Goal: Find specific page/section: Find specific page/section

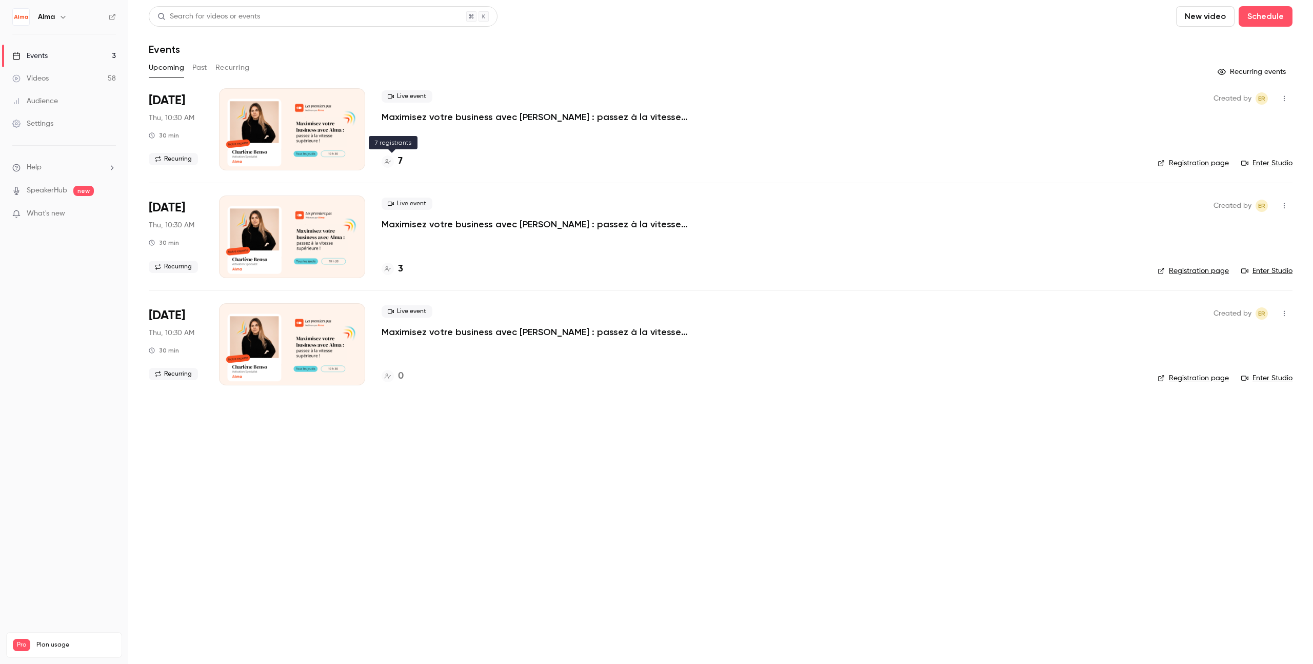
click at [386, 167] on div at bounding box center [388, 161] width 12 height 12
click at [1201, 163] on link "Registration page" at bounding box center [1193, 163] width 71 height 10
click at [237, 69] on button "Recurring" at bounding box center [232, 68] width 34 height 16
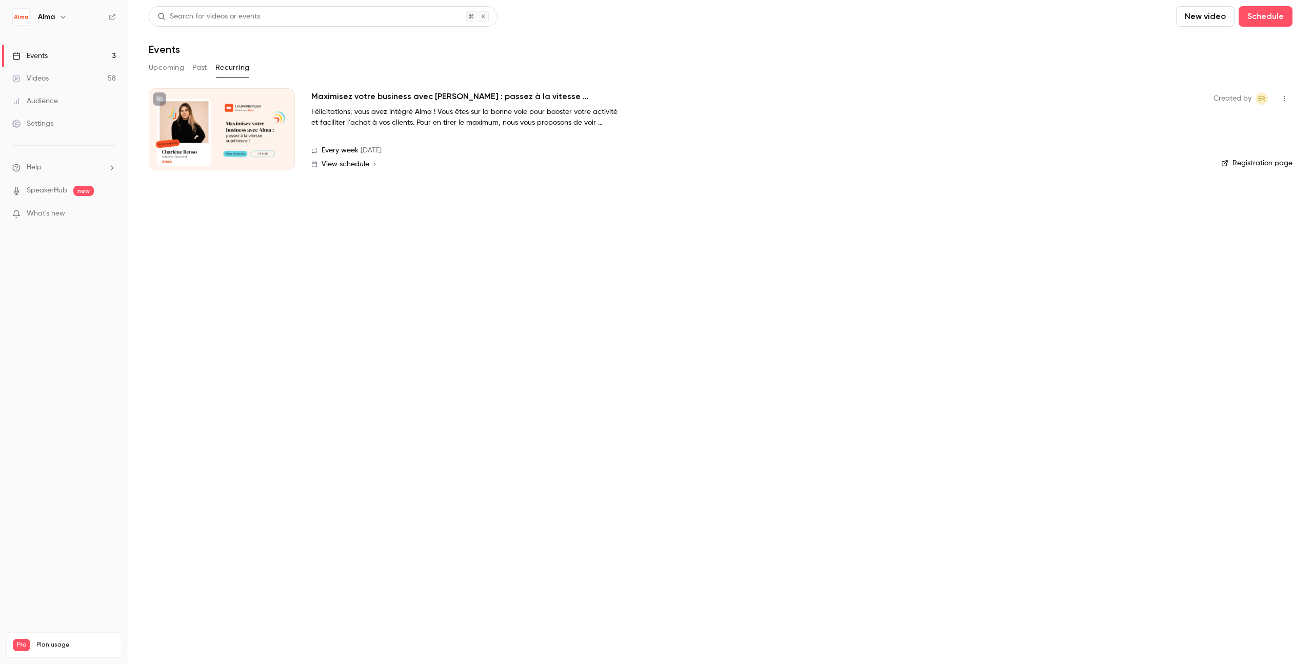
click at [1265, 162] on link "Registration page" at bounding box center [1256, 163] width 71 height 10
